Goal: Task Accomplishment & Management: Complete application form

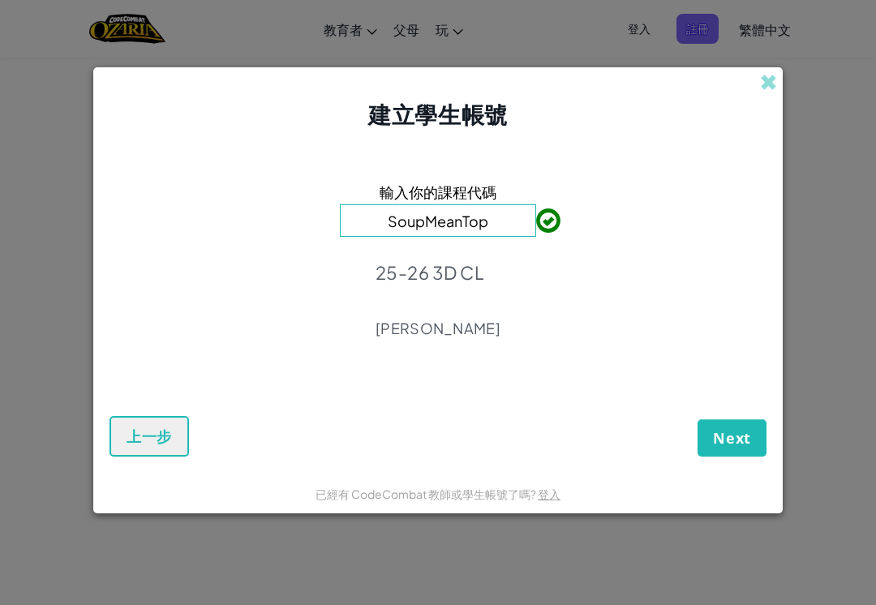
click at [513, 218] on input "SoupMeanTop" at bounding box center [438, 220] width 196 height 32
click at [649, 183] on div "輸入你的課程代碼 SoupMeanTop 25-26 3D CL [PERSON_NAME]" at bounding box center [438, 265] width 657 height 236
click at [734, 436] on span "Next" at bounding box center [732, 437] width 38 height 19
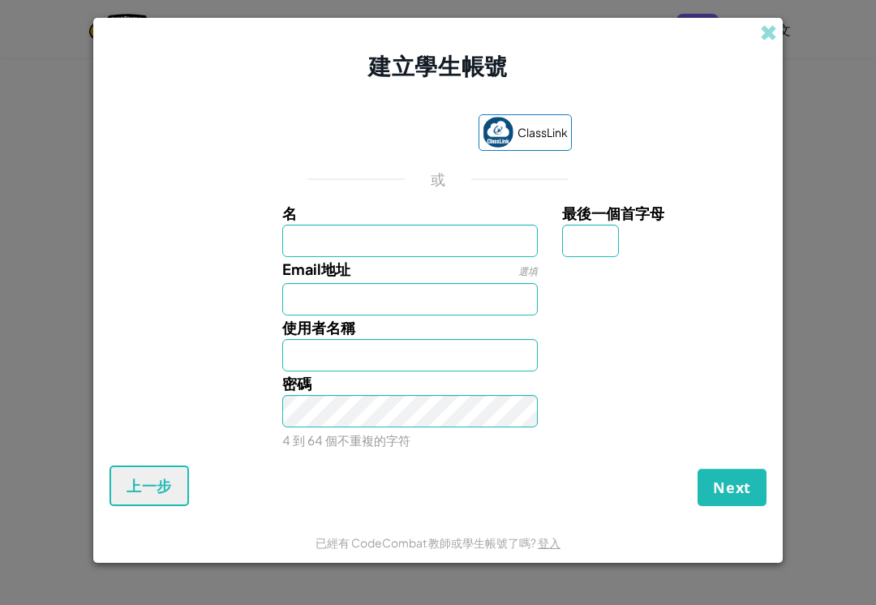
click at [436, 122] on div "使用 Google 帳戶登入。在新分頁中開啟" at bounding box center [383, 134] width 157 height 36
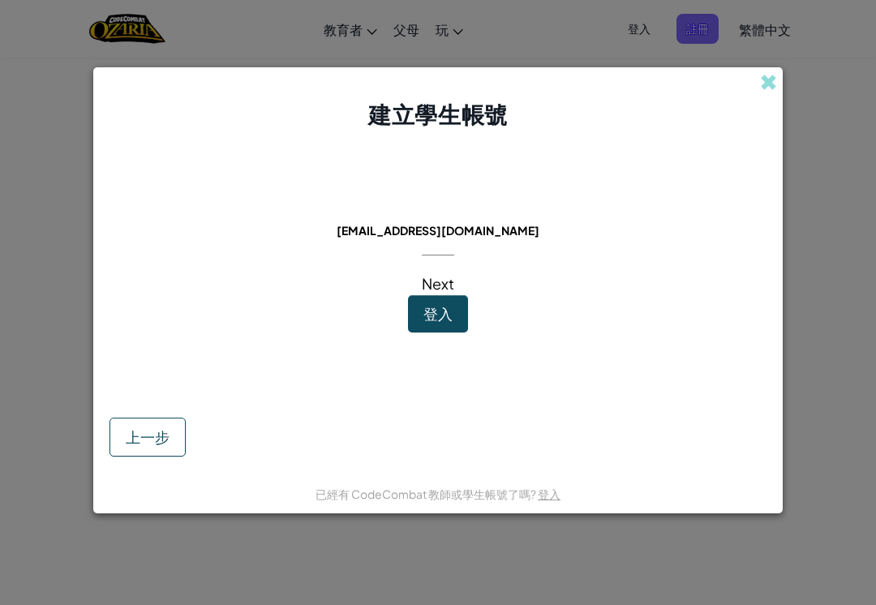
click at [494, 230] on span "[EMAIL_ADDRESS][DOMAIN_NAME]" at bounding box center [438, 230] width 203 height 15
click at [501, 224] on span "[EMAIL_ADDRESS][DOMAIN_NAME]" at bounding box center [438, 230] width 203 height 15
click at [461, 313] on button "登入" at bounding box center [438, 313] width 60 height 37
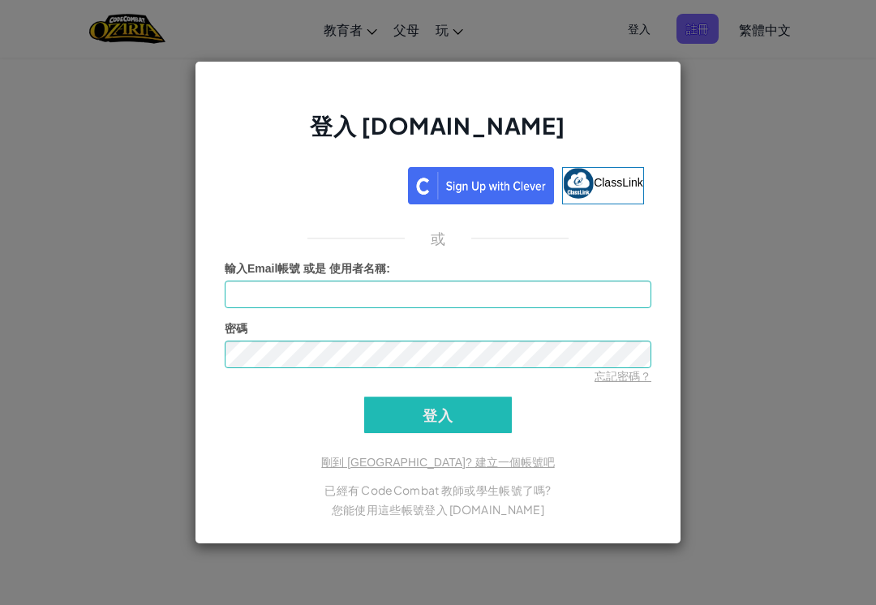
click at [355, 184] on div "使用 Google 帳戶登入。在新分頁中開啟" at bounding box center [316, 184] width 168 height 36
